Goal: Task Accomplishment & Management: Manage account settings

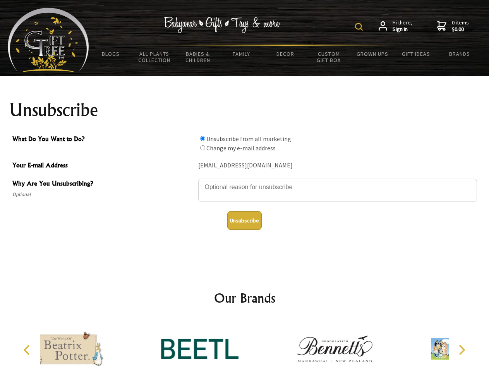
click at [360, 27] on img at bounding box center [359, 27] width 8 height 8
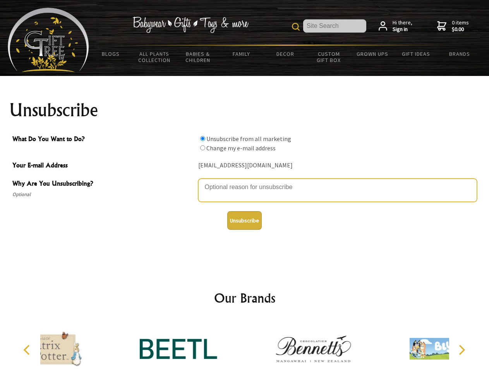
click at [245, 181] on textarea "Why Are You Unsubscribing?" at bounding box center [337, 189] width 279 height 23
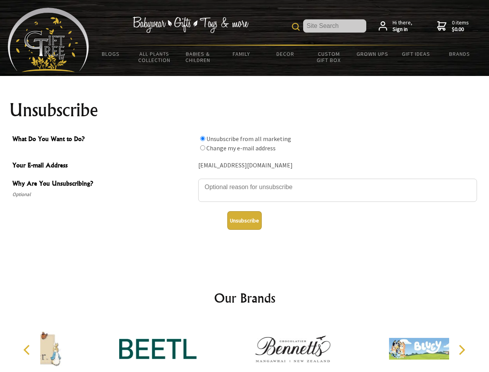
click at [202, 138] on input "What Do You Want to Do?" at bounding box center [202, 138] width 5 height 5
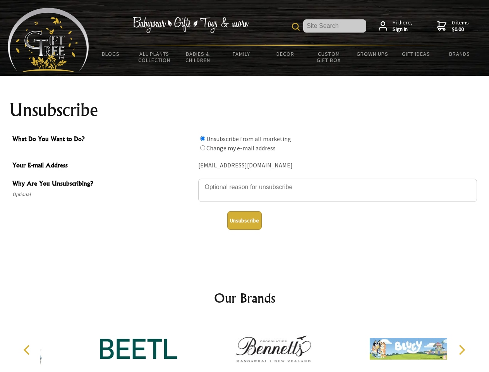
click at [202, 148] on input "What Do You Want to Do?" at bounding box center [202, 147] width 5 height 5
radio input "true"
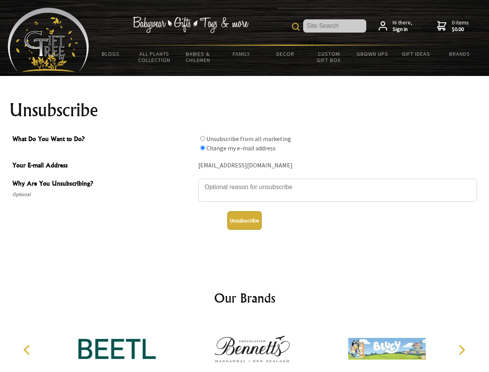
click at [244, 220] on button "Unsubscribe" at bounding box center [244, 220] width 34 height 19
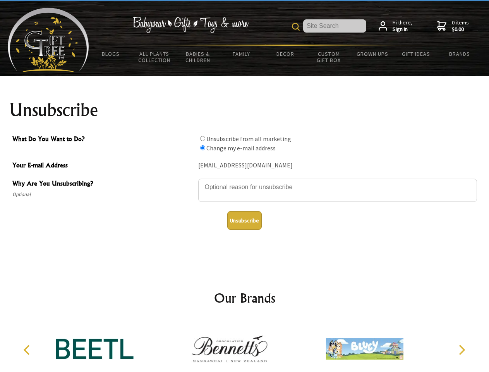
click at [245, 345] on img at bounding box center [229, 348] width 77 height 58
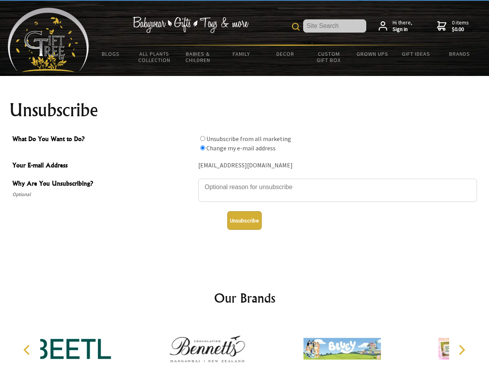
click at [28, 350] on icon "Previous" at bounding box center [27, 350] width 10 height 10
click at [462, 350] on icon "Next" at bounding box center [461, 350] width 10 height 10
